Goal: Task Accomplishment & Management: Manage account settings

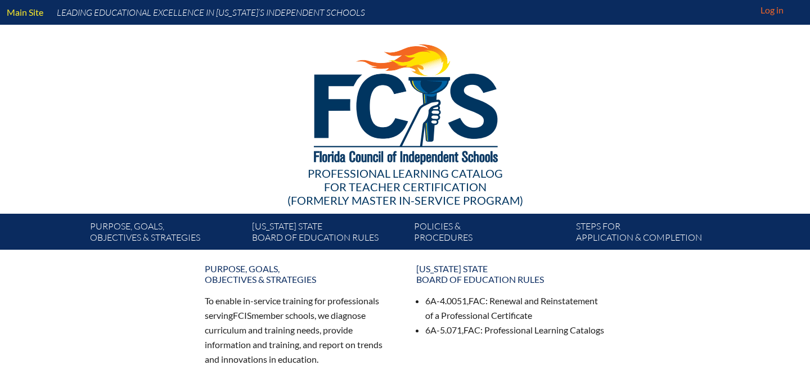
click at [770, 8] on span "Log in" at bounding box center [771, 9] width 23 height 13
click at [794, 10] on icon at bounding box center [797, 13] width 18 height 14
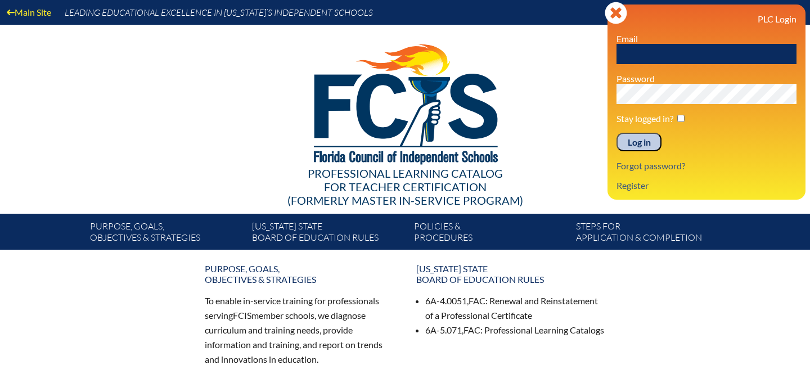
click at [670, 57] on input "text" at bounding box center [706, 54] width 180 height 20
type input "[EMAIL_ADDRESS][DOMAIN_NAME]"
click at [641, 143] on input "Log in" at bounding box center [638, 142] width 45 height 19
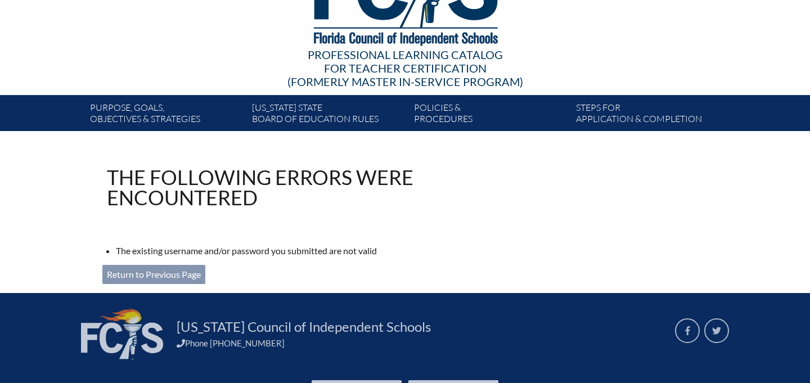
scroll to position [191, 0]
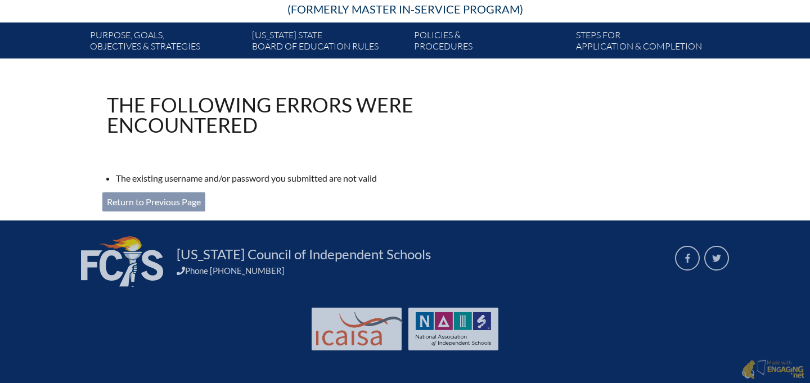
click at [162, 196] on link "Return to Previous Page" at bounding box center [153, 201] width 103 height 19
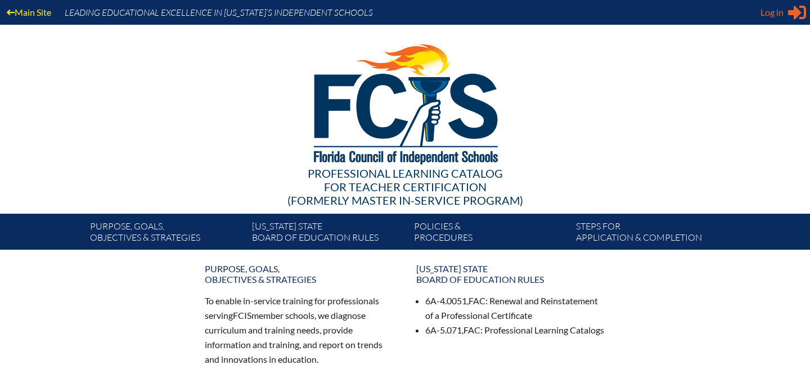
click at [798, 10] on icon at bounding box center [797, 13] width 18 height 14
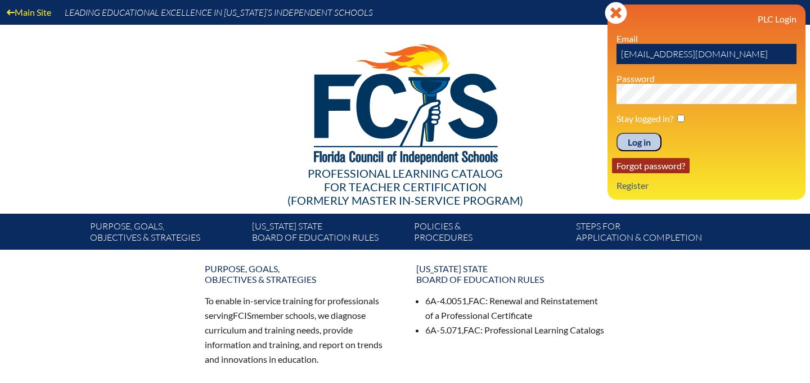
click at [674, 169] on link "Forgot password?" at bounding box center [651, 165] width 78 height 15
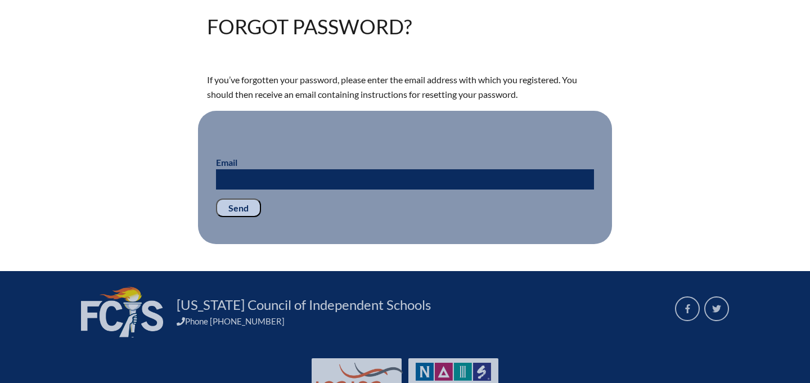
scroll to position [310, 0]
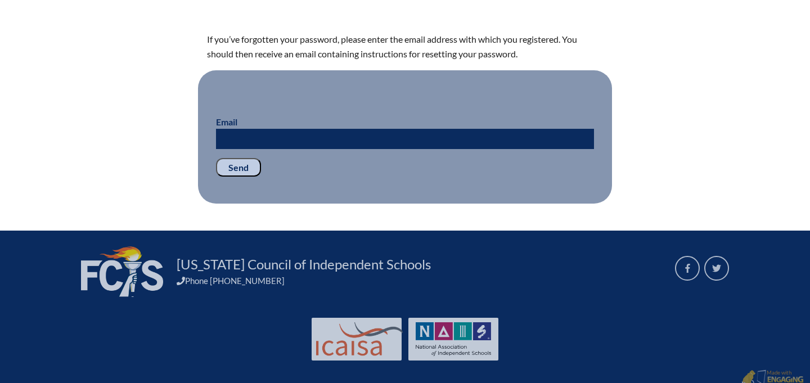
click at [473, 143] on input "Email" at bounding box center [405, 139] width 378 height 20
type input "[EMAIL_ADDRESS][DOMAIN_NAME]"
click at [246, 171] on input "Send" at bounding box center [238, 167] width 45 height 19
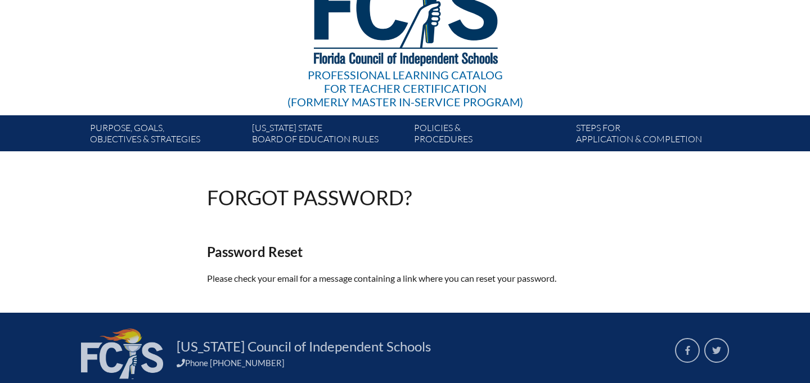
scroll to position [144, 0]
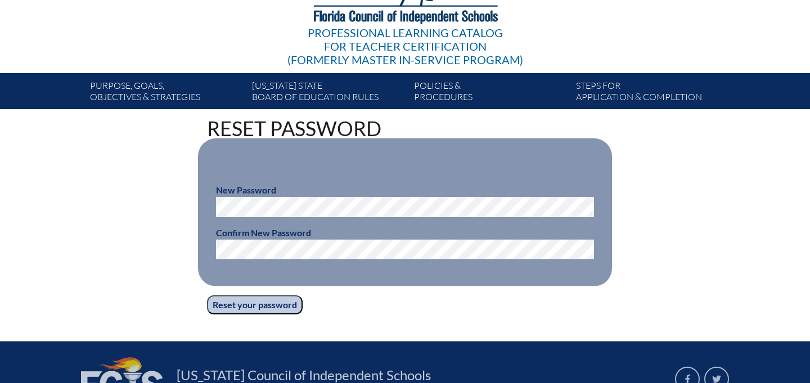
scroll to position [142, 0]
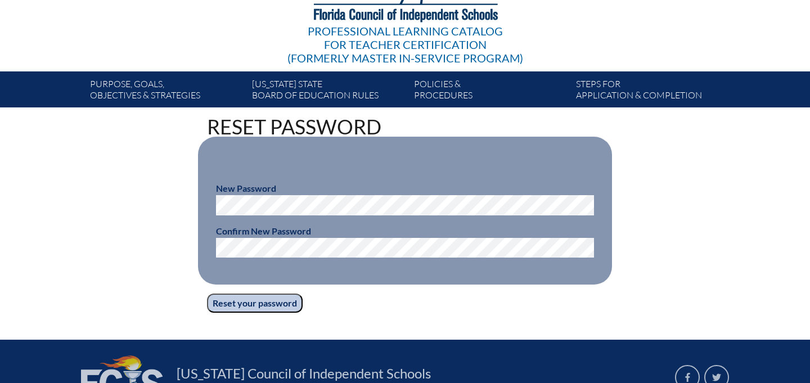
click at [266, 302] on input "Reset your password" at bounding box center [255, 302] width 96 height 19
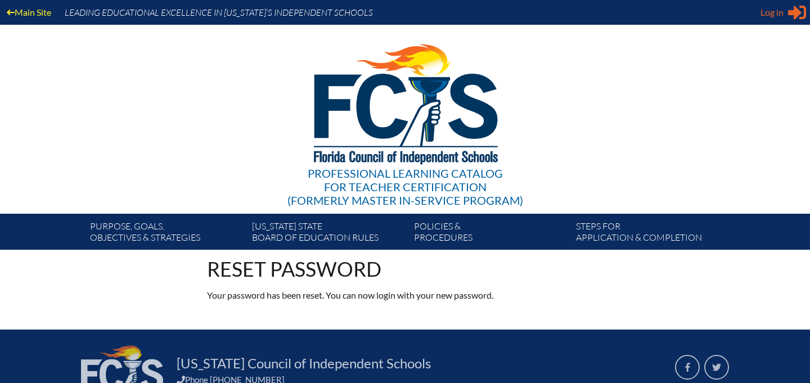
click at [798, 7] on icon "Sign in or register" at bounding box center [797, 12] width 18 height 18
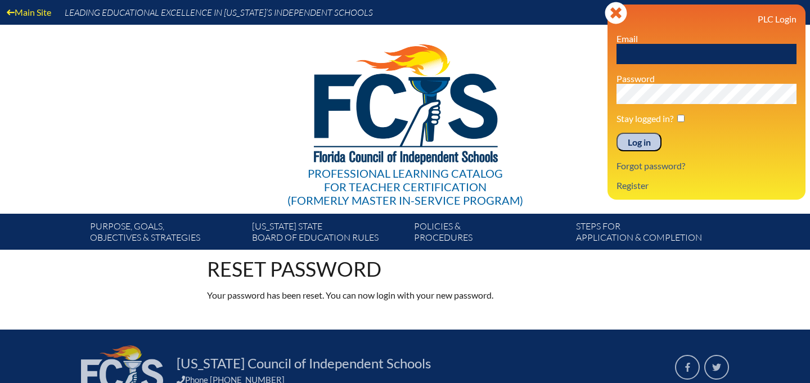
click at [639, 48] on input "text" at bounding box center [706, 54] width 180 height 20
click at [645, 55] on input "sbyerky@rpds.com" at bounding box center [706, 54] width 180 height 20
type input "[EMAIL_ADDRESS][DOMAIN_NAME]"
click at [642, 141] on input "Log in" at bounding box center [638, 142] width 45 height 19
